Goal: Task Accomplishment & Management: Use online tool/utility

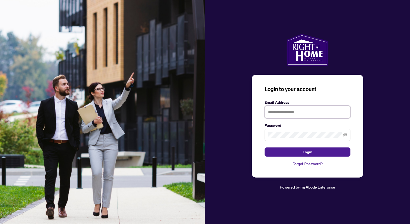
click at [280, 115] on input "text" at bounding box center [308, 112] width 86 height 12
type input "*"
click at [305, 114] on input "text" at bounding box center [308, 112] width 86 height 12
type input "**********"
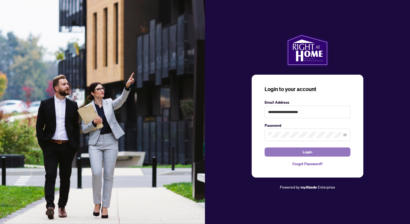
click at [290, 149] on button "Login" at bounding box center [308, 151] width 86 height 9
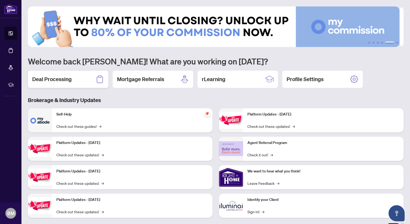
click at [68, 79] on h2 "Deal Processing" at bounding box center [51, 79] width 39 height 8
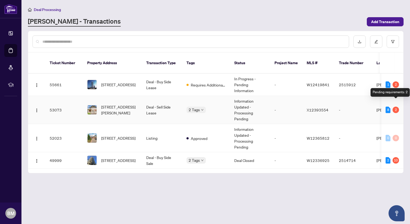
click at [396, 107] on div "2" at bounding box center [396, 110] width 6 height 6
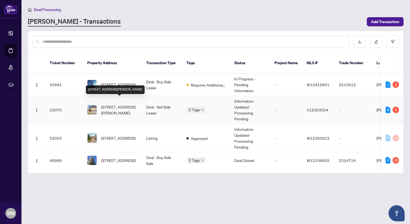
click at [110, 105] on span "[STREET_ADDRESS][PERSON_NAME]" at bounding box center [119, 110] width 37 height 12
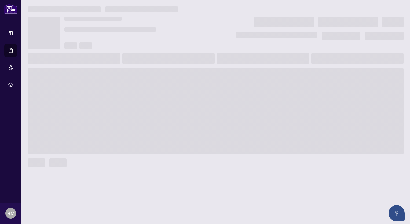
click at [110, 105] on main at bounding box center [215, 112] width 389 height 224
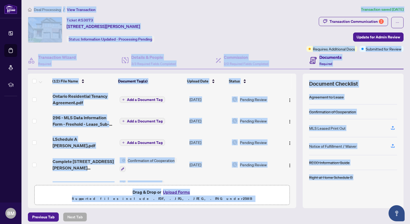
click at [227, 25] on div "Ticket #: 53073 [STREET_ADDRESS][PERSON_NAME] Status: Information Updated - Pro…" at bounding box center [166, 30] width 277 height 26
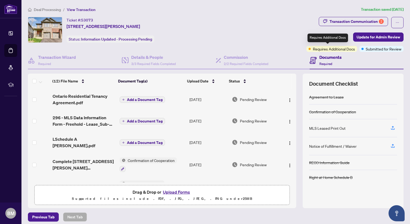
click at [326, 48] on span "Requires Additional Docs" at bounding box center [334, 49] width 42 height 6
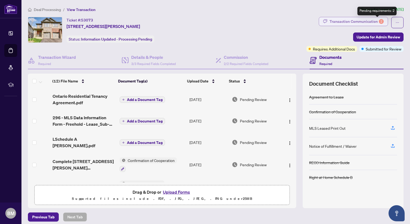
click at [379, 20] on div "2" at bounding box center [381, 21] width 5 height 5
